Goal: Use online tool/utility: Utilize a website feature to perform a specific function

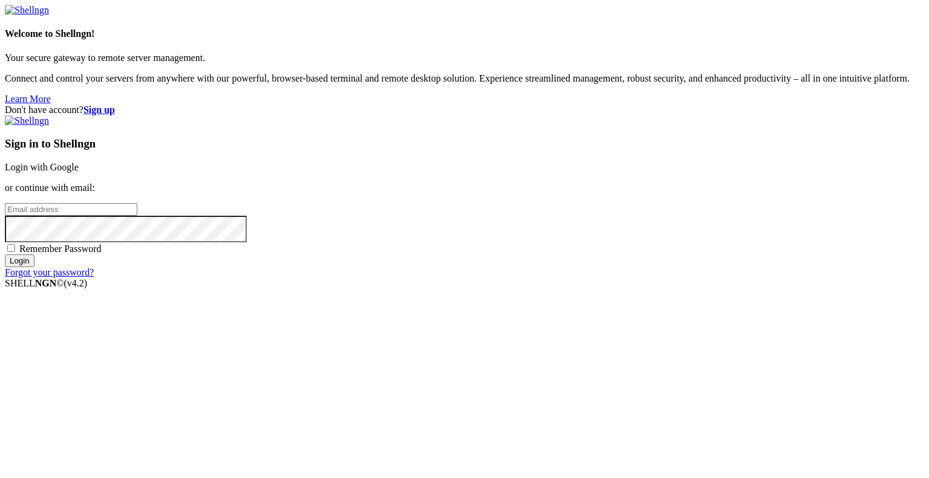
click at [137, 216] on input "email" at bounding box center [71, 209] width 132 height 13
click at [5, 214] on protonpass-control-d69c at bounding box center [5, 209] width 0 height 10
type input "[EMAIL_ADDRESS][DOMAIN_NAME]"
click at [34, 267] on input "Login" at bounding box center [20, 261] width 30 height 13
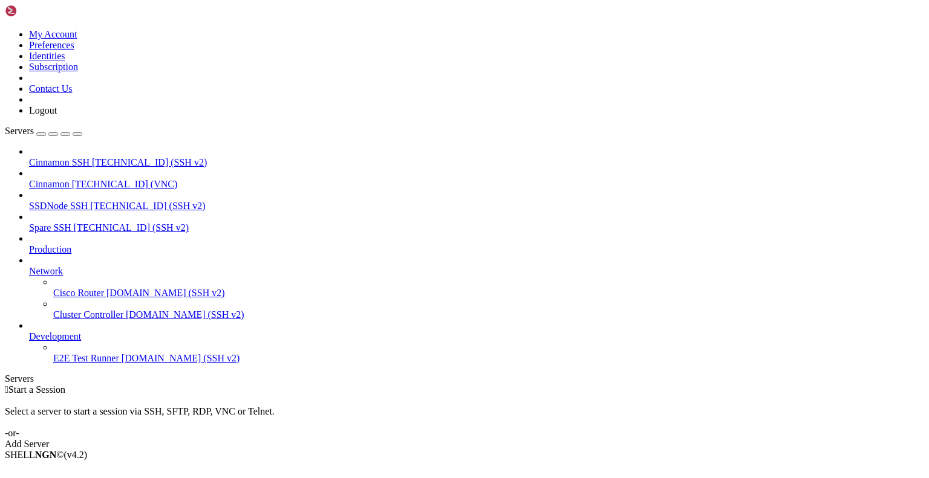
click at [82, 179] on span "[TECHNICAL_ID] (VNC)" at bounding box center [125, 184] width 106 height 10
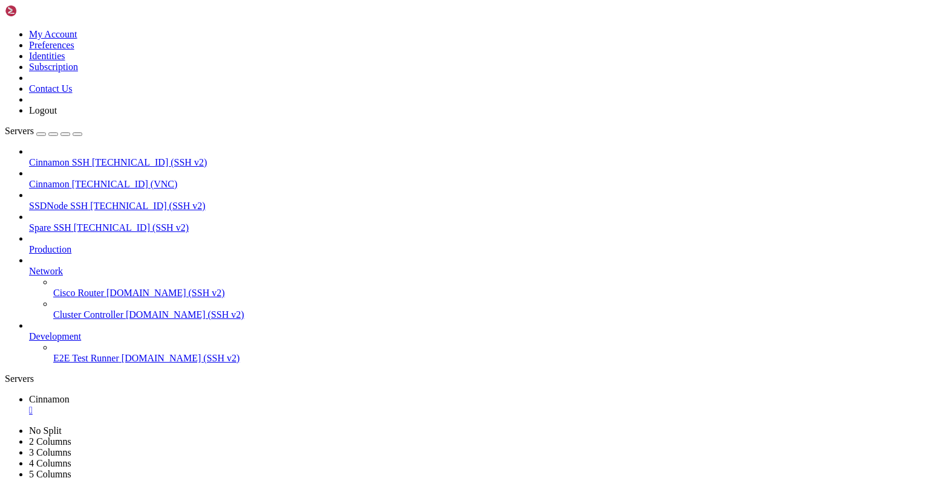
drag, startPoint x: 278, startPoint y: 41, endPoint x: 278, endPoint y: 99, distance: 58.1
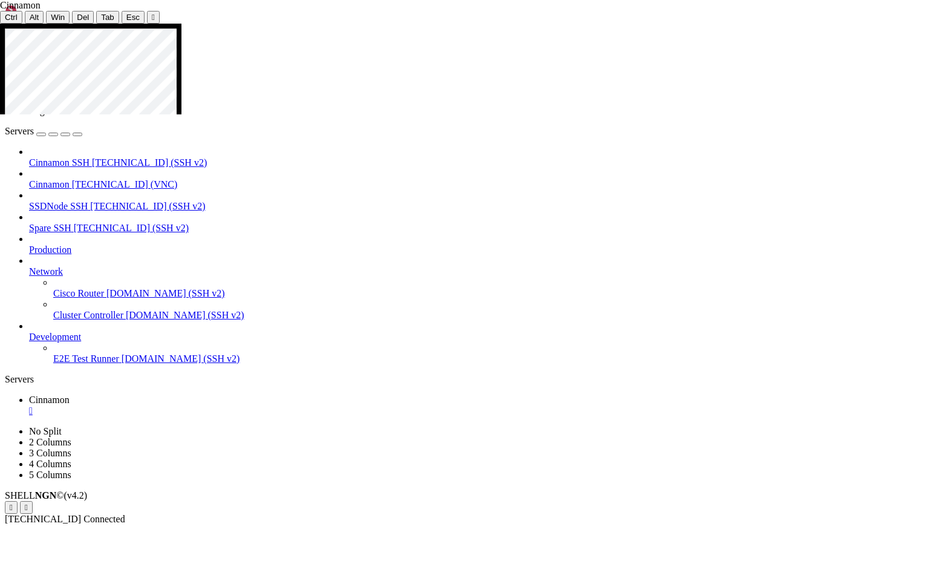
drag, startPoint x: 526, startPoint y: 233, endPoint x: 302, endPoint y: 311, distance: 237.0
drag, startPoint x: 547, startPoint y: 567, endPoint x: 794, endPoint y: 541, distance: 248.6
